Goal: Task Accomplishment & Management: Use online tool/utility

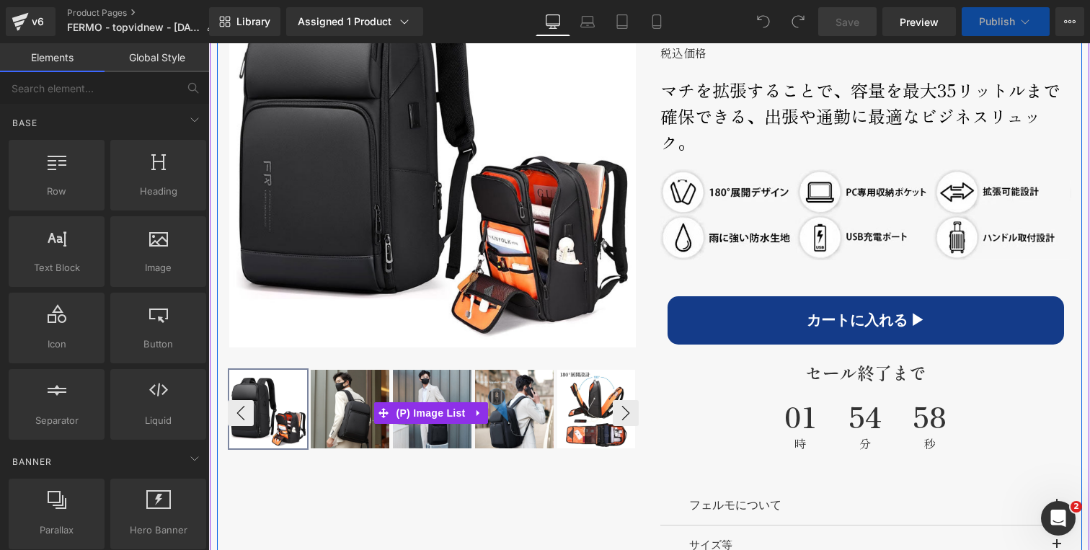
scroll to position [786, 0]
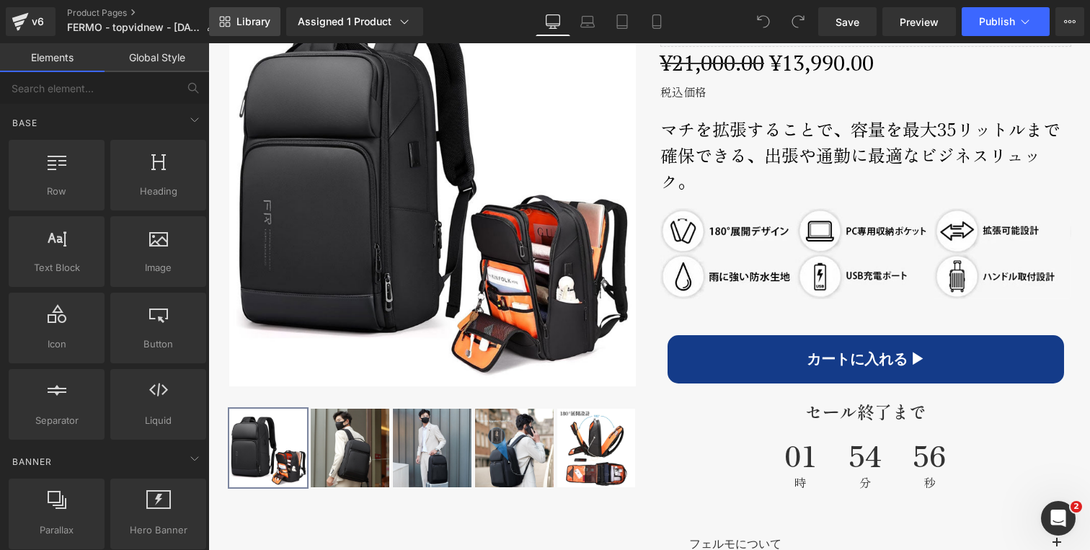
click at [254, 18] on span "Library" at bounding box center [253, 21] width 34 height 13
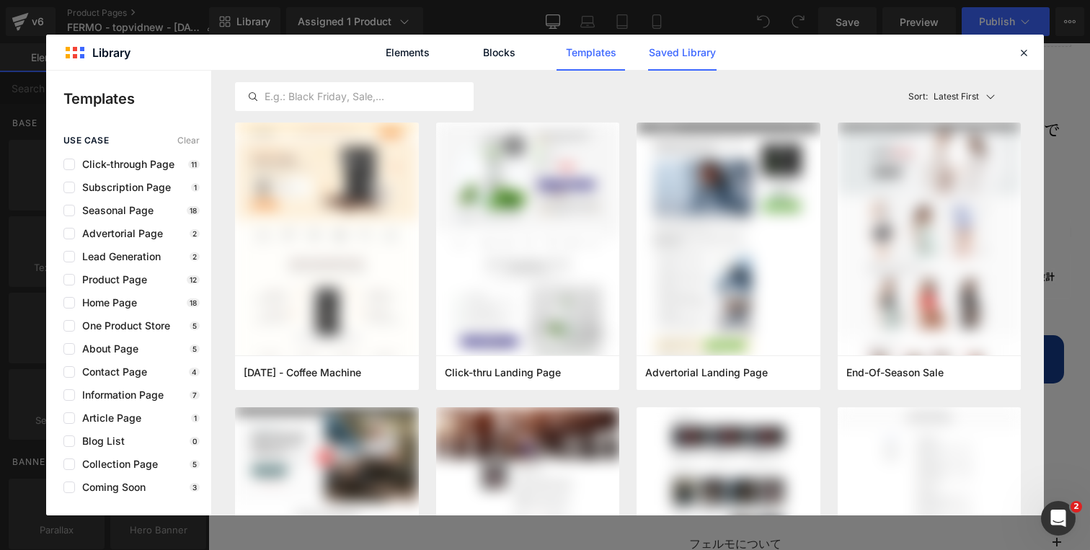
click at [675, 59] on link "Saved Library" at bounding box center [682, 53] width 68 height 36
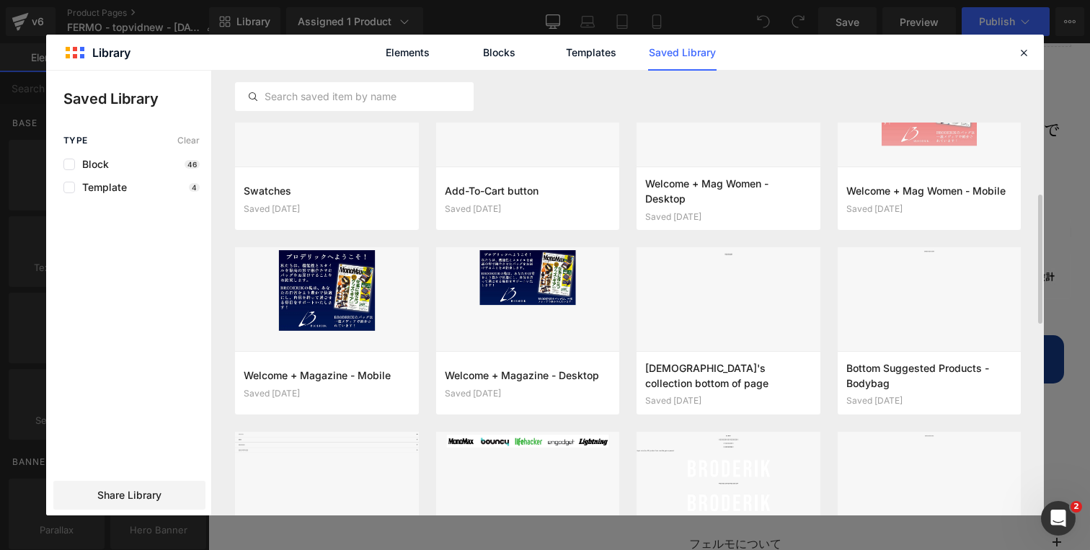
scroll to position [497, 0]
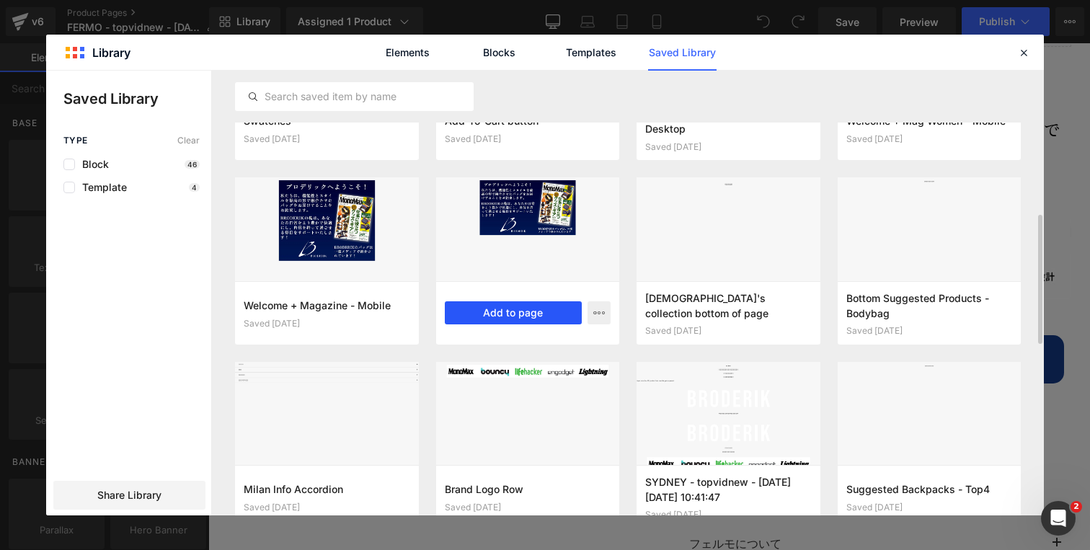
click at [490, 314] on button "Add to page" at bounding box center [514, 312] width 138 height 23
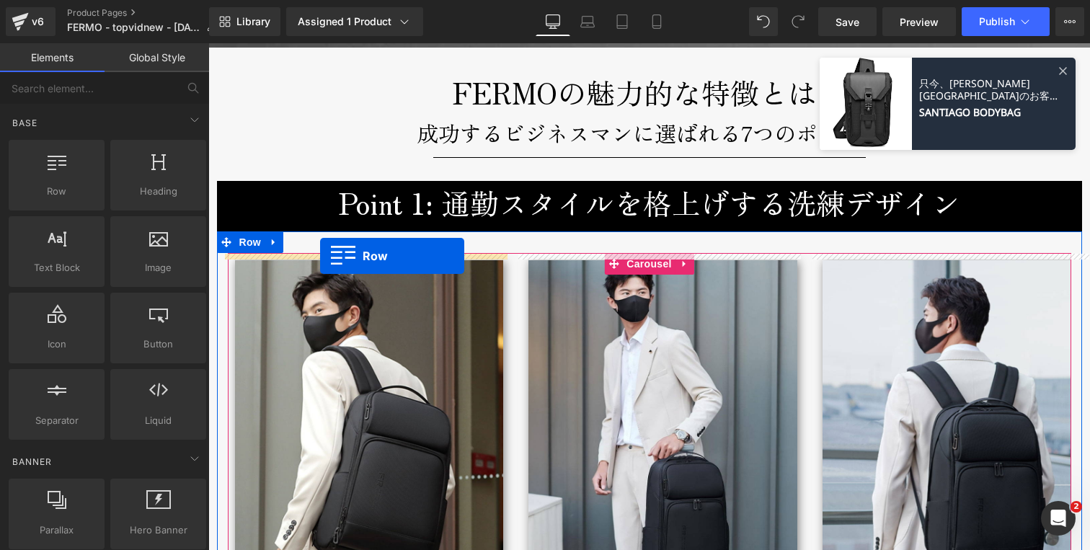
scroll to position [1613, 0]
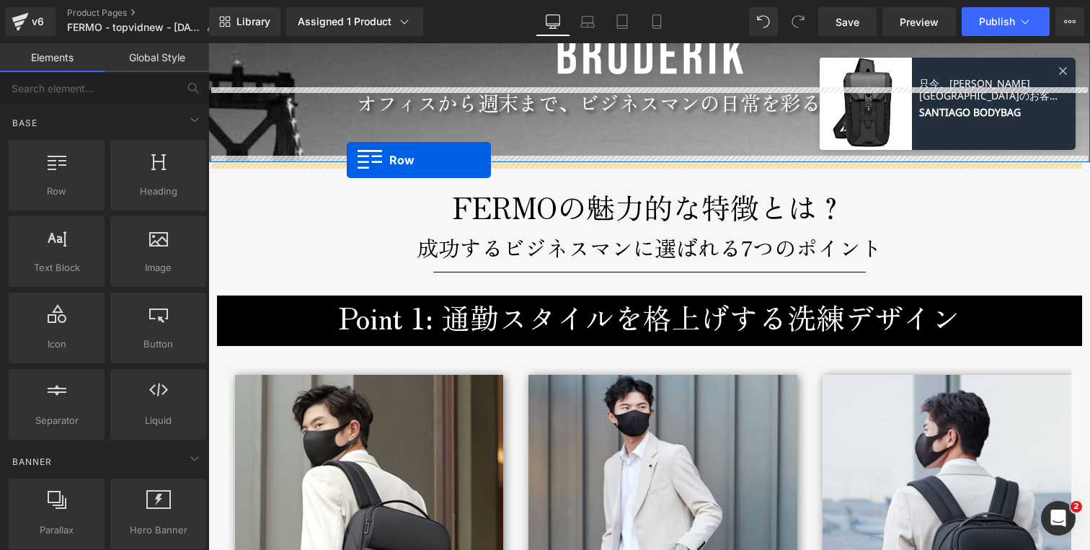
drag, startPoint x: 218, startPoint y: 290, endPoint x: 347, endPoint y: 160, distance: 182.5
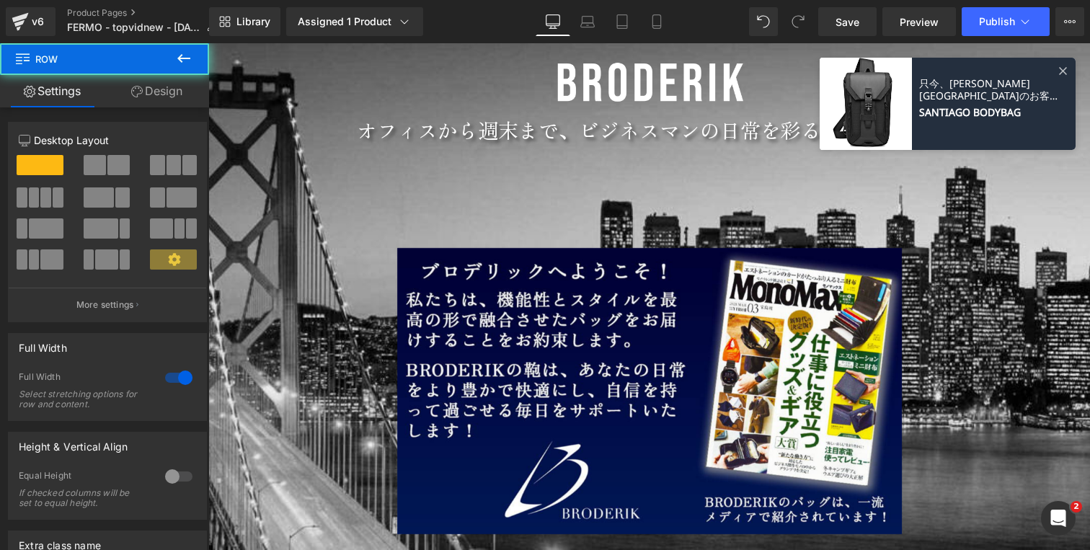
scroll to position [1510, 0]
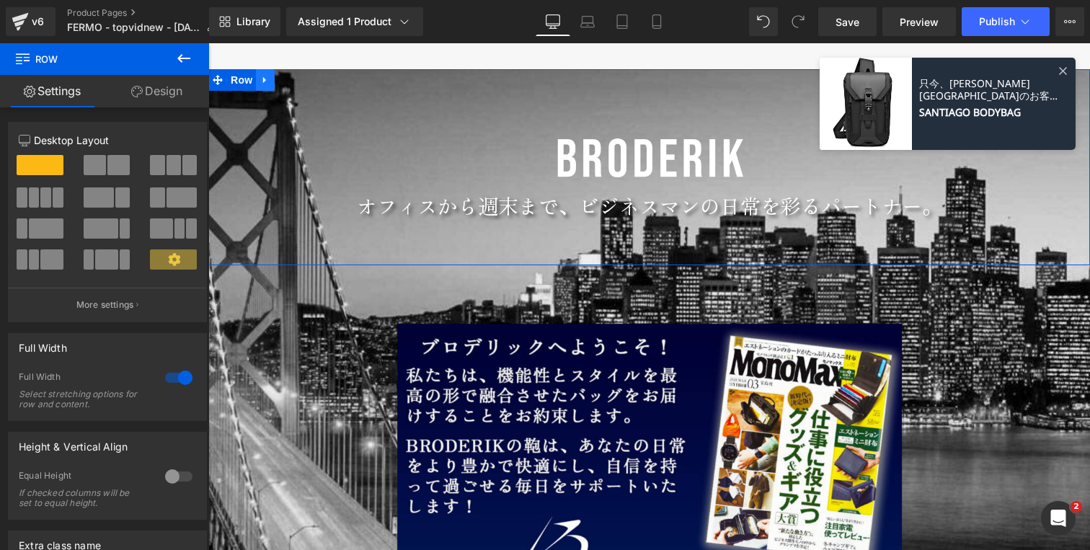
click at [265, 81] on icon at bounding box center [265, 80] width 10 height 11
click at [298, 80] on icon at bounding box center [303, 80] width 10 height 10
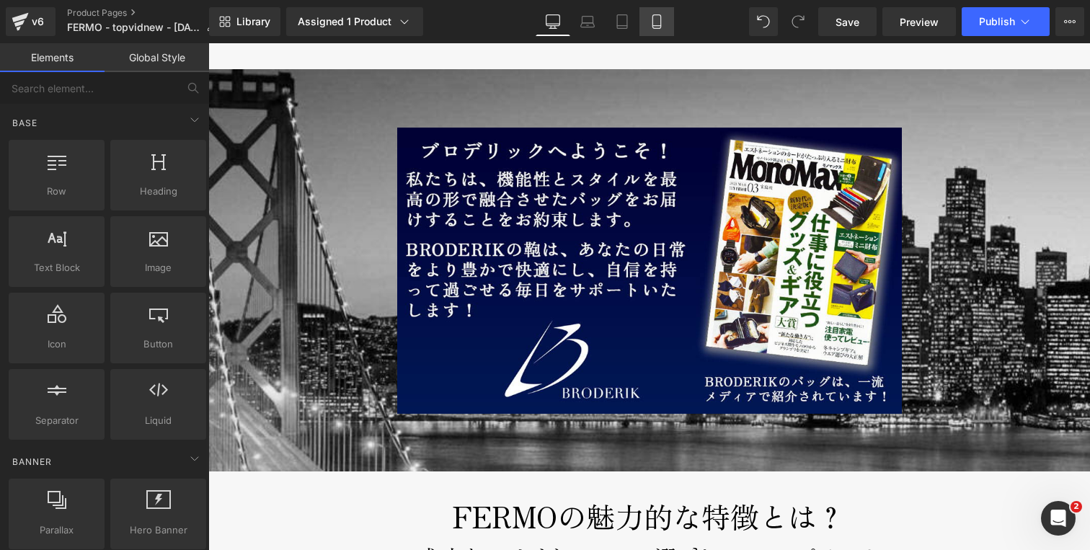
click at [646, 19] on link "Mobile" at bounding box center [656, 21] width 35 height 29
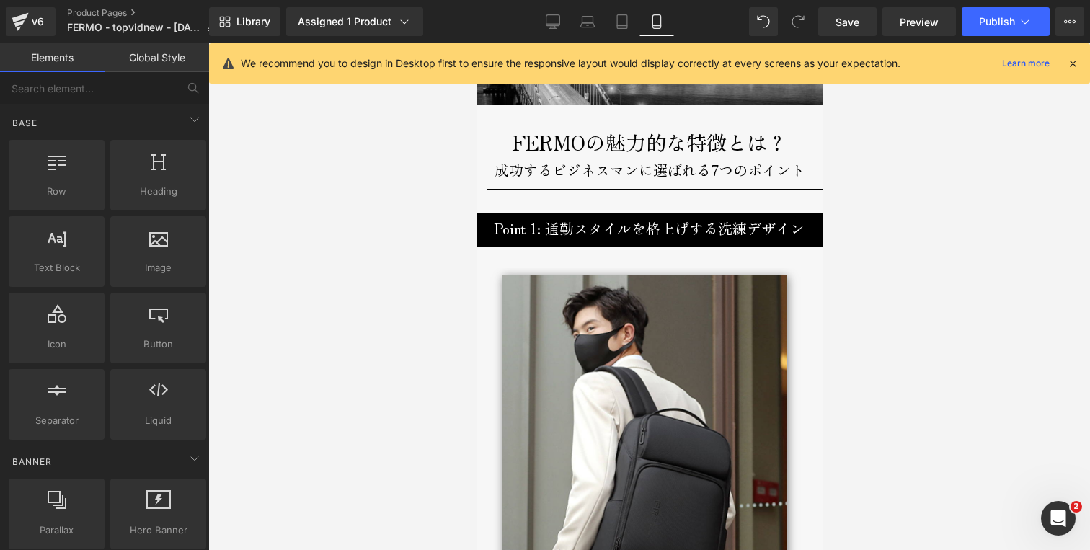
scroll to position [1416, 0]
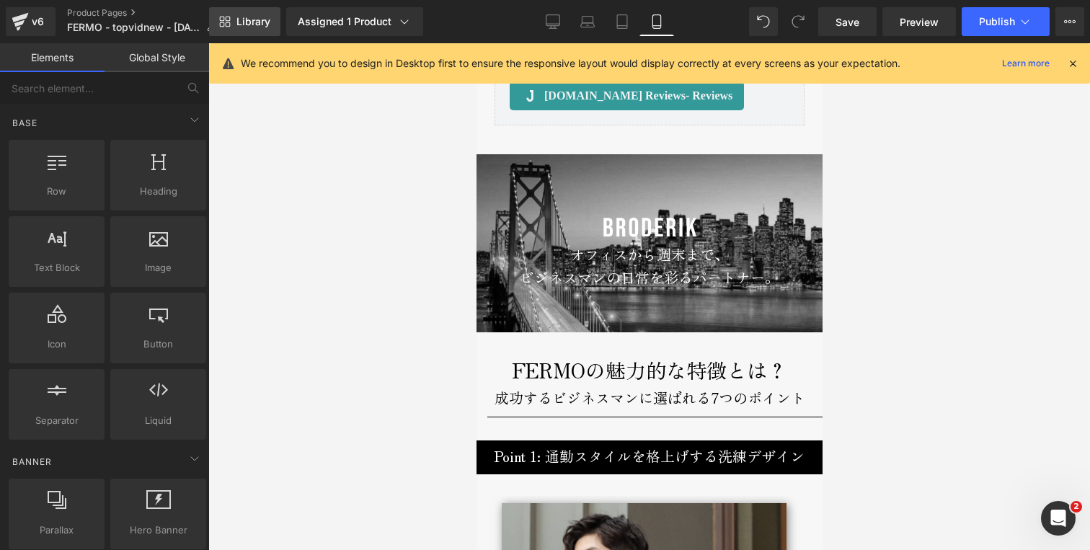
click at [265, 20] on span "Library" at bounding box center [253, 21] width 34 height 13
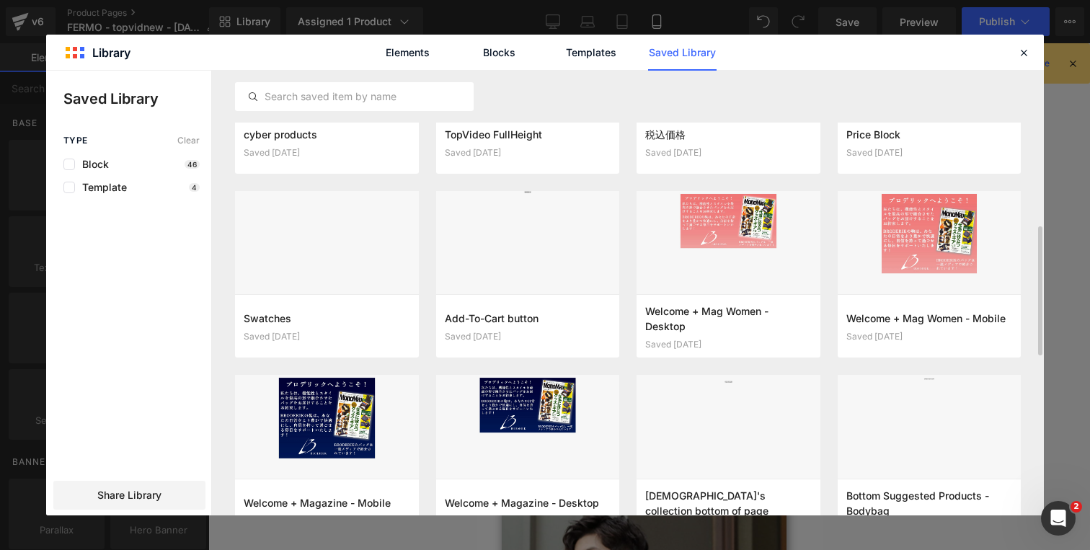
scroll to position [352, 0]
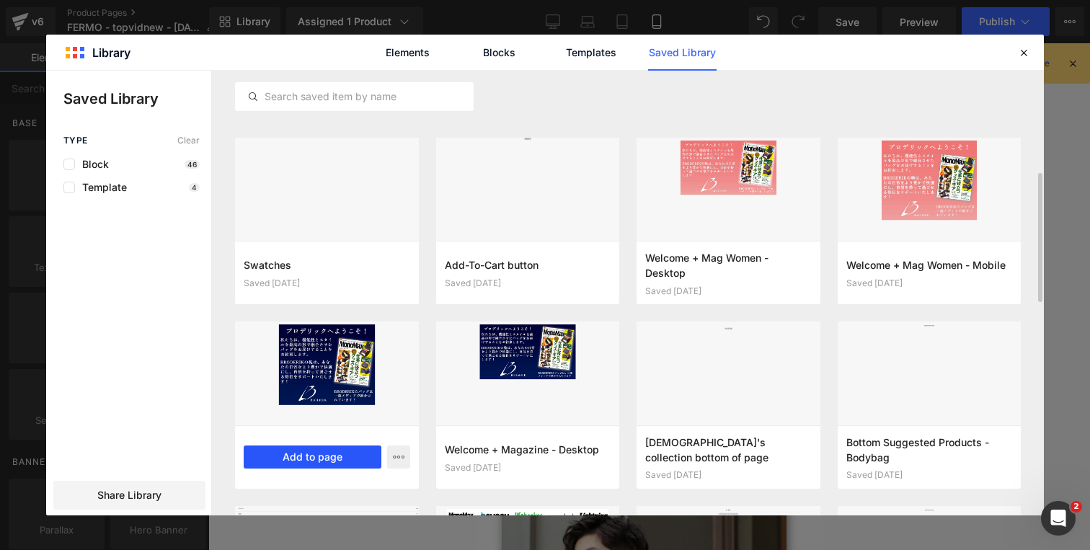
click at [311, 459] on button "Add to page" at bounding box center [313, 456] width 138 height 23
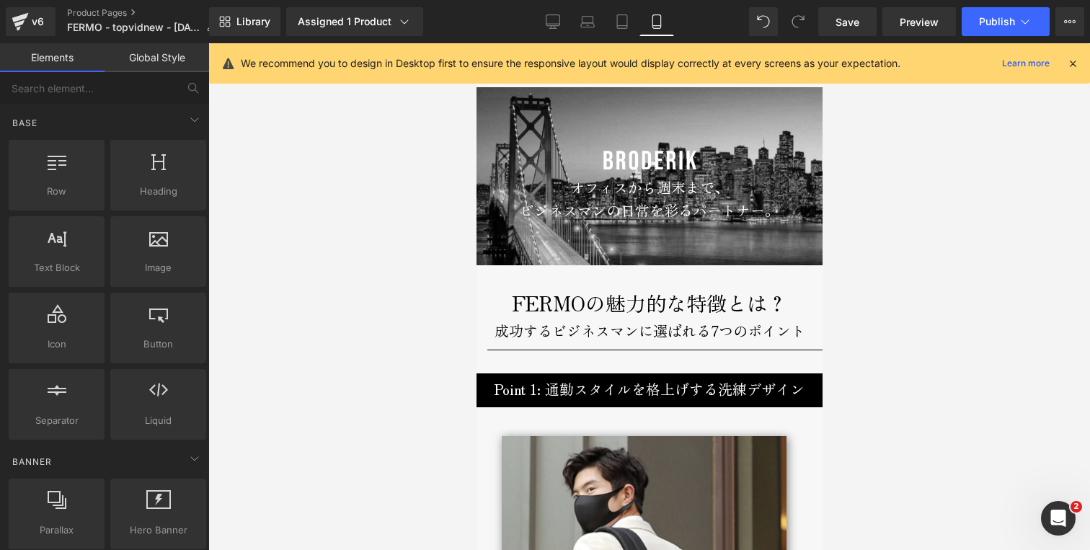
scroll to position [1489, 0]
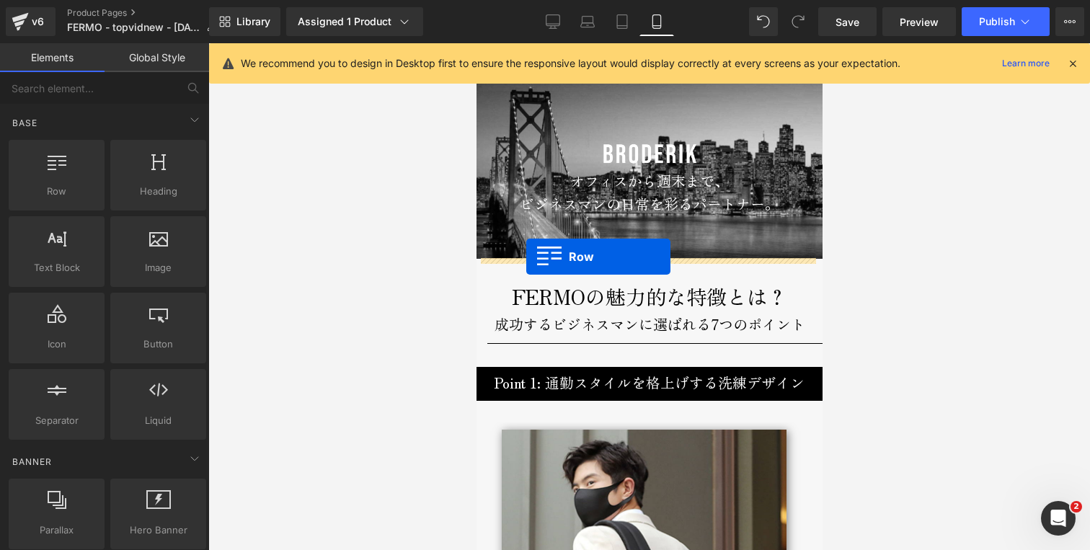
drag, startPoint x: 481, startPoint y: 293, endPoint x: 525, endPoint y: 256, distance: 58.3
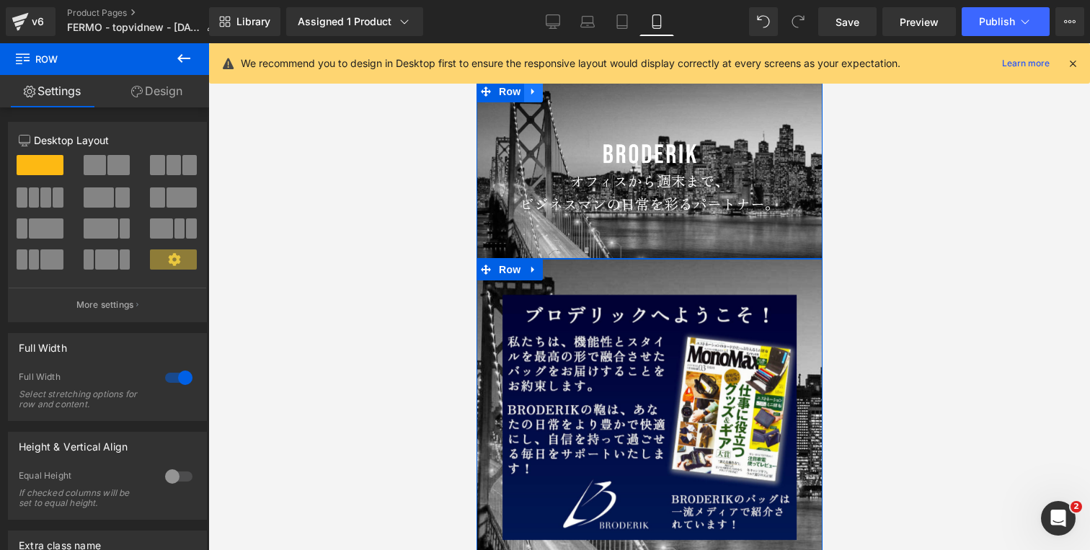
click at [528, 97] on link at bounding box center [532, 92] width 19 height 22
click at [566, 94] on icon at bounding box center [570, 91] width 10 height 10
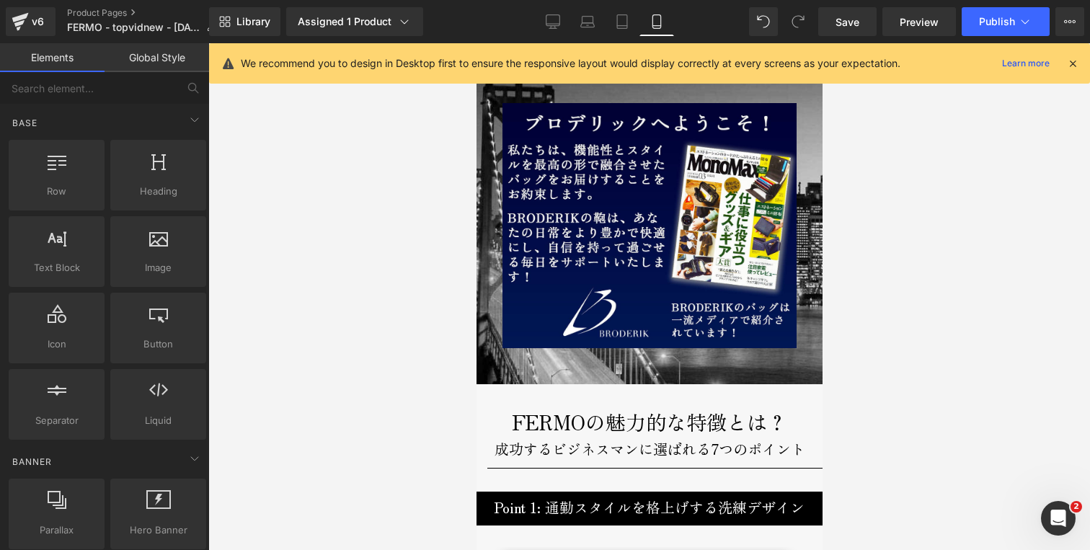
scroll to position [1609, 0]
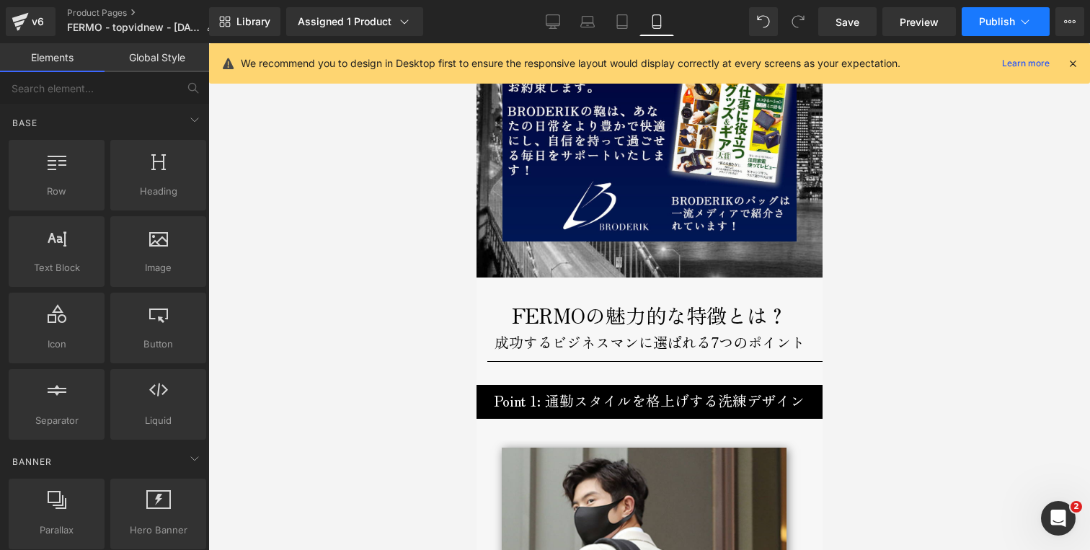
click at [999, 20] on span "Publish" at bounding box center [997, 22] width 36 height 12
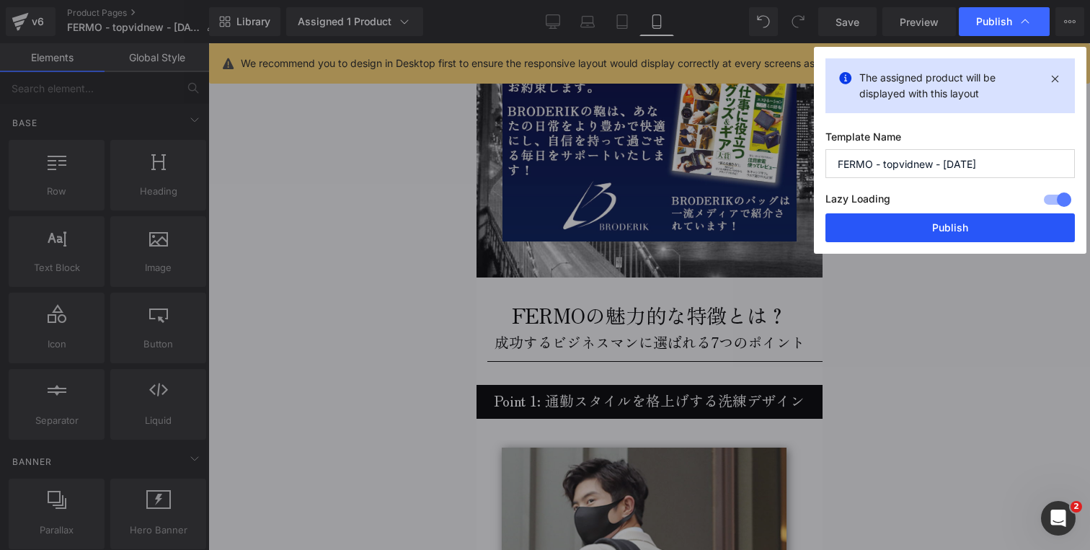
drag, startPoint x: 975, startPoint y: 227, endPoint x: 218, endPoint y: 219, distance: 756.9
click at [975, 227] on button "Publish" at bounding box center [949, 227] width 249 height 29
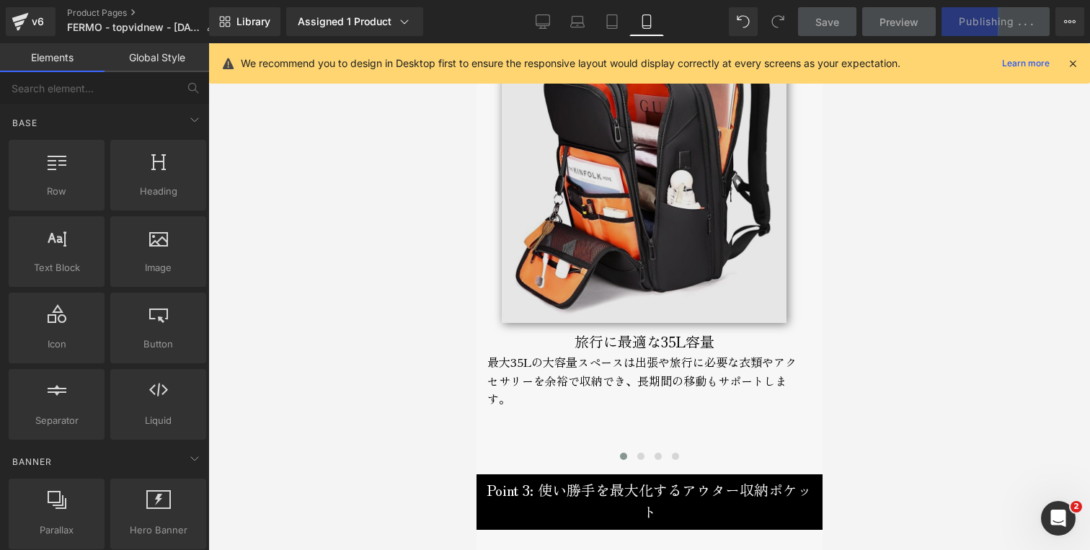
scroll to position [2535, 0]
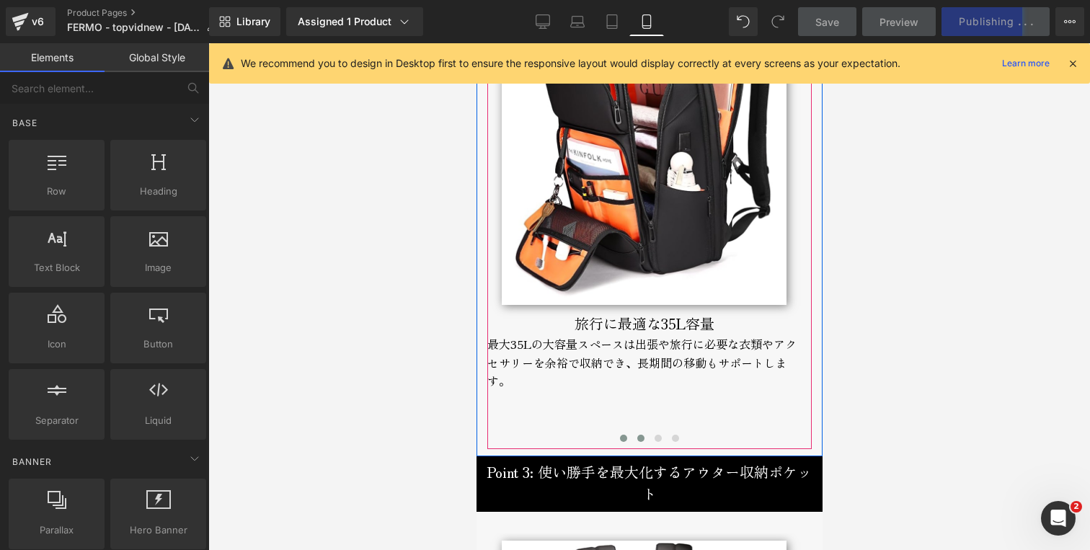
click at [636, 438] on span at bounding box center [639, 438] width 7 height 7
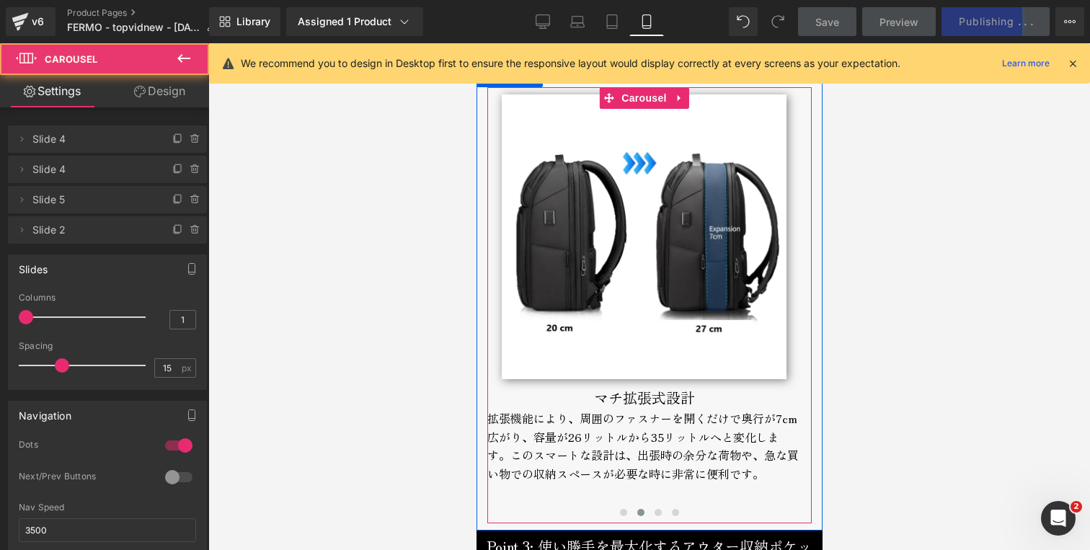
scroll to position [2446, 0]
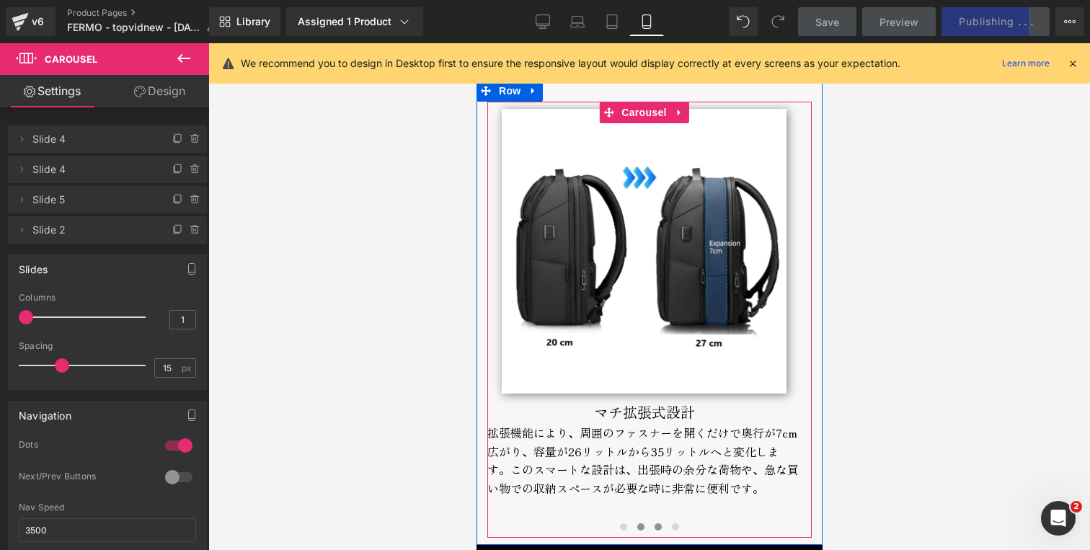
click at [654, 529] on span at bounding box center [657, 526] width 7 height 7
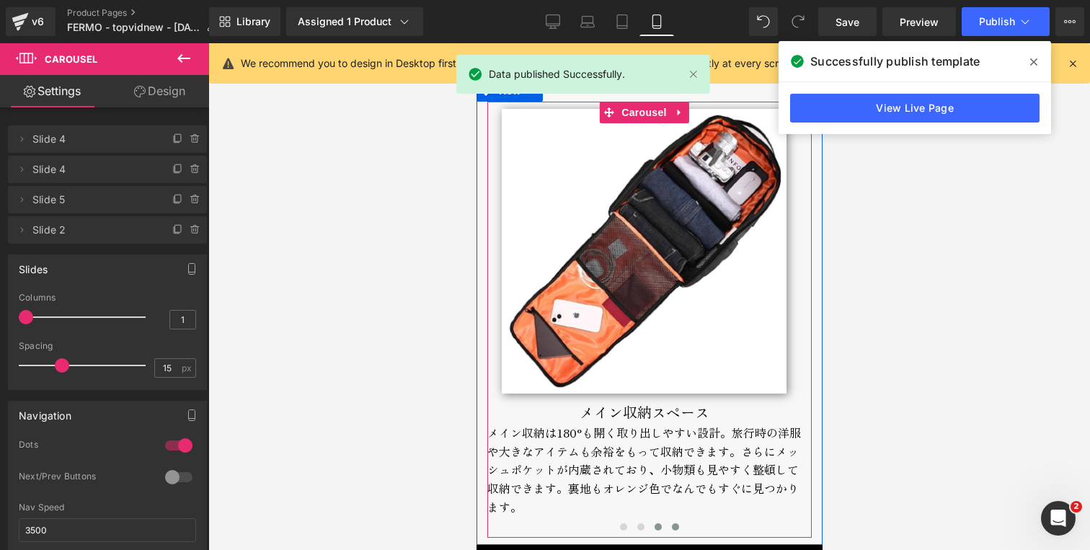
click at [671, 528] on span at bounding box center [674, 526] width 7 height 7
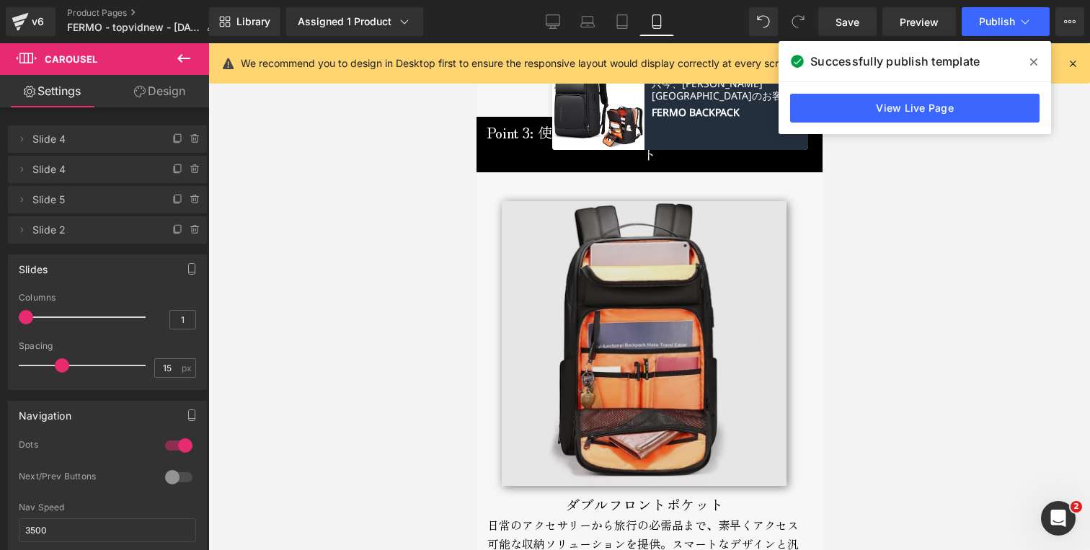
scroll to position [2949, 0]
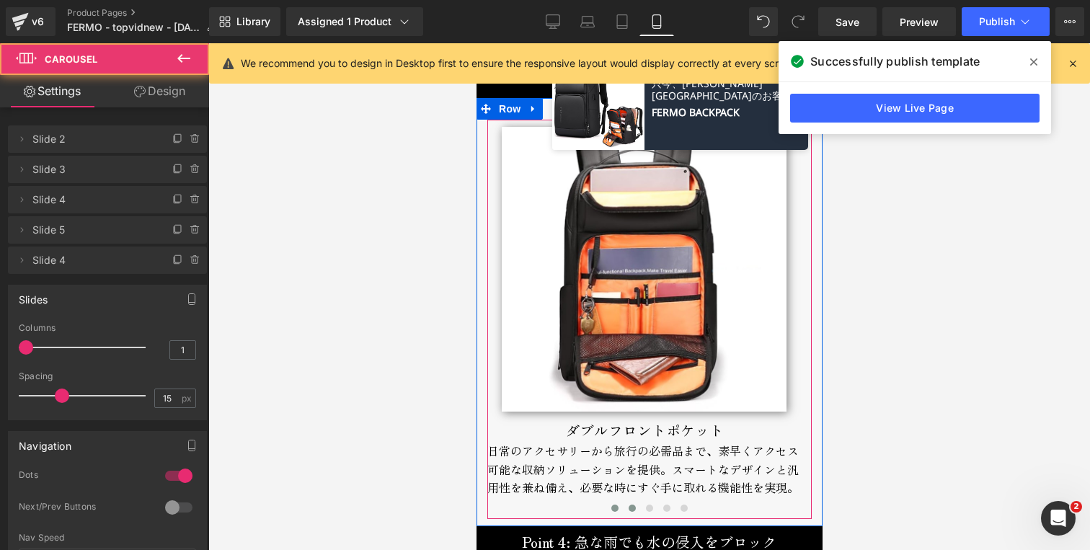
click at [628, 508] on span at bounding box center [631, 508] width 7 height 7
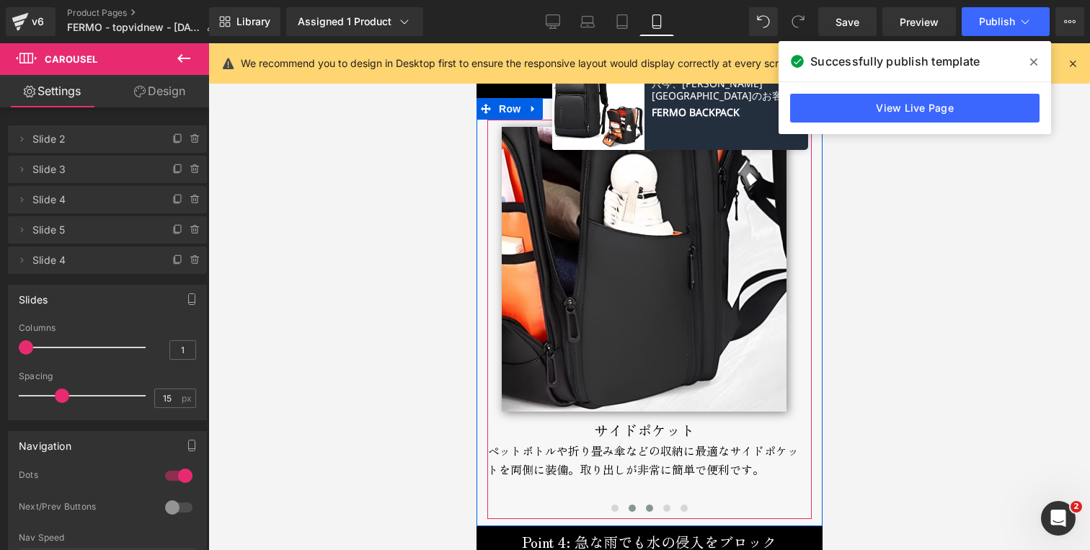
click at [645, 508] on span at bounding box center [648, 508] width 7 height 7
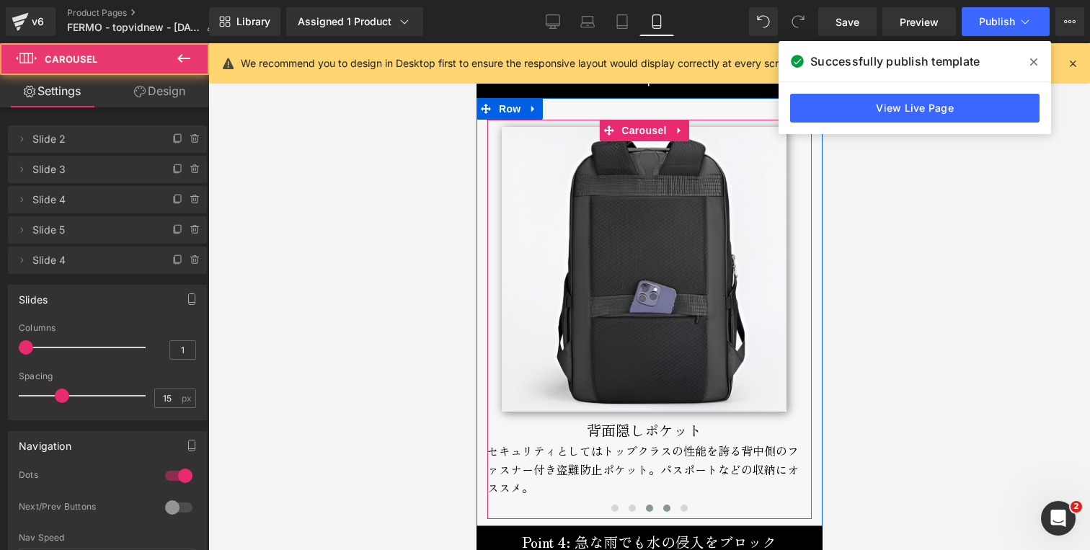
click at [662, 505] on span at bounding box center [665, 508] width 7 height 7
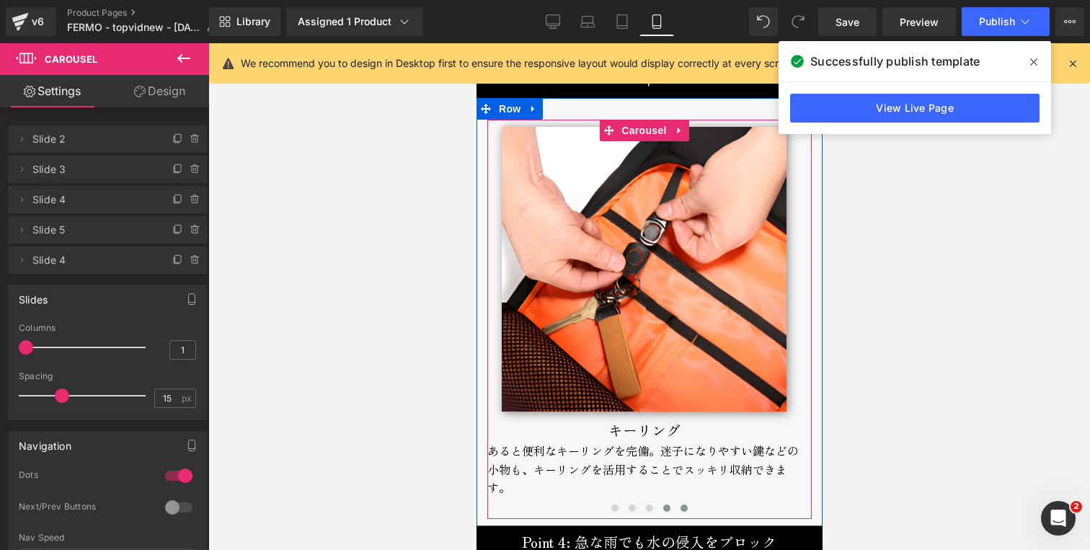
click at [680, 507] on span at bounding box center [683, 508] width 7 height 7
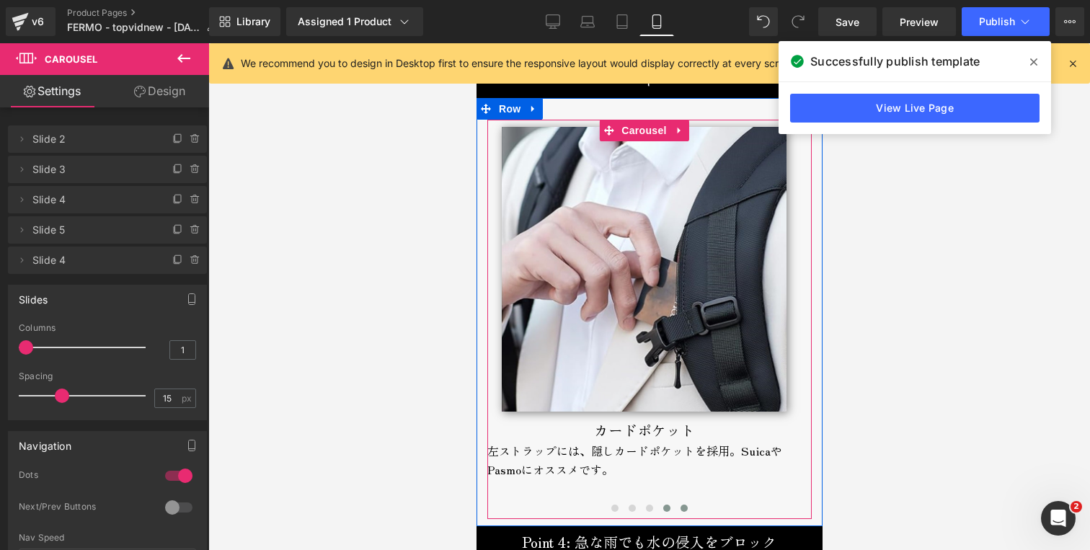
click at [662, 507] on span at bounding box center [665, 508] width 7 height 7
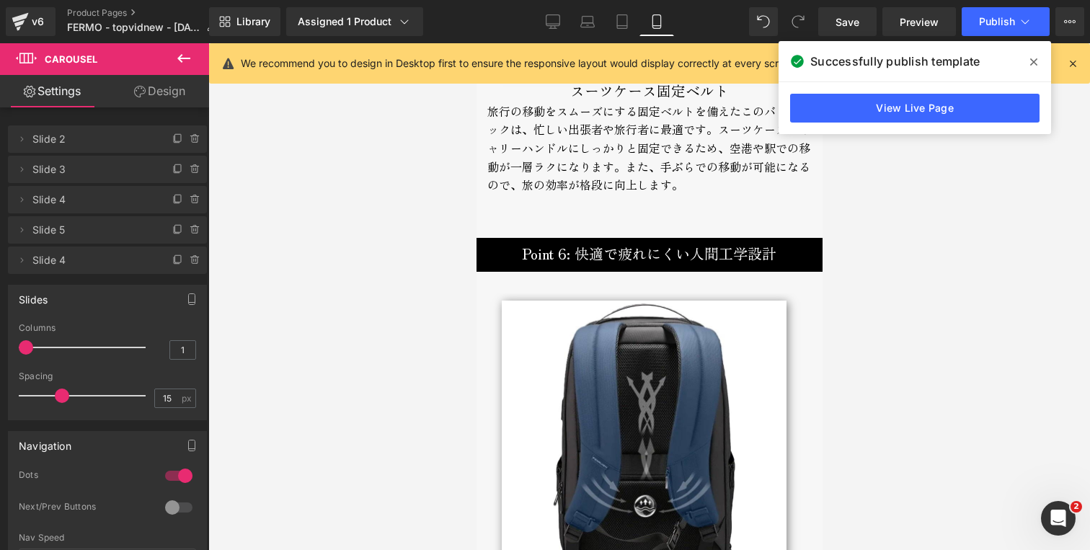
scroll to position [4425, 0]
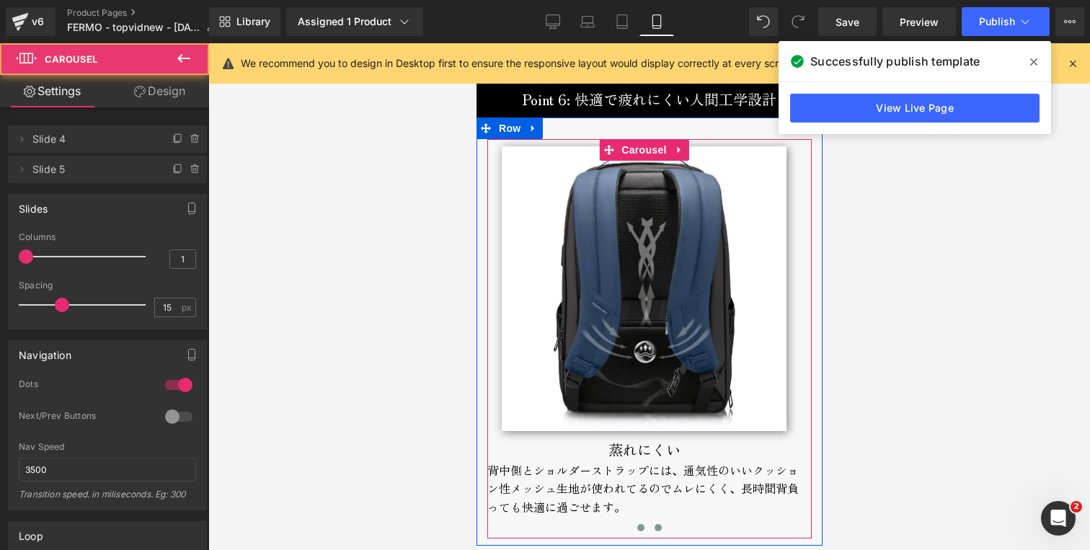
click at [656, 520] on button at bounding box center [657, 527] width 17 height 14
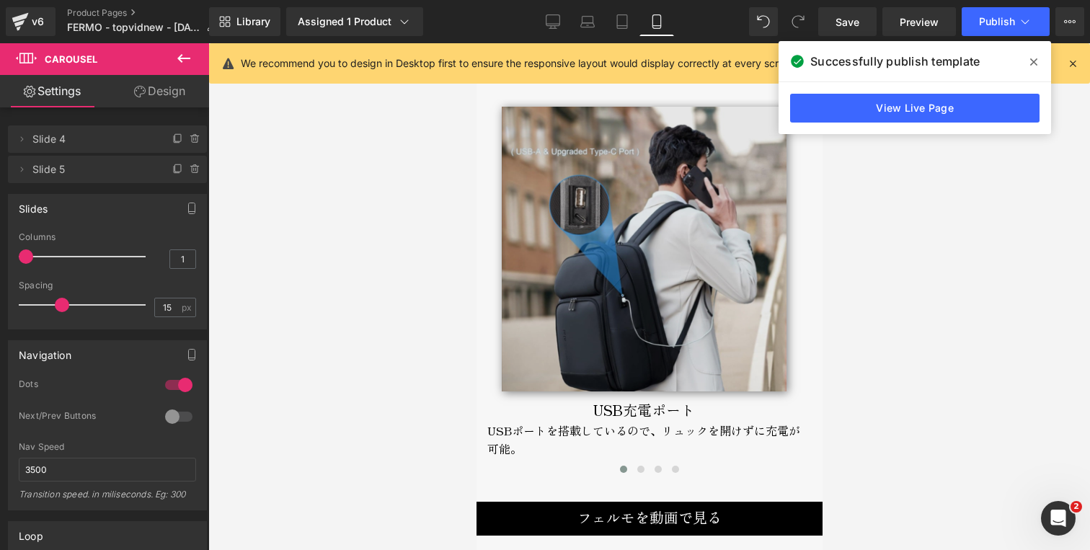
scroll to position [4955, 0]
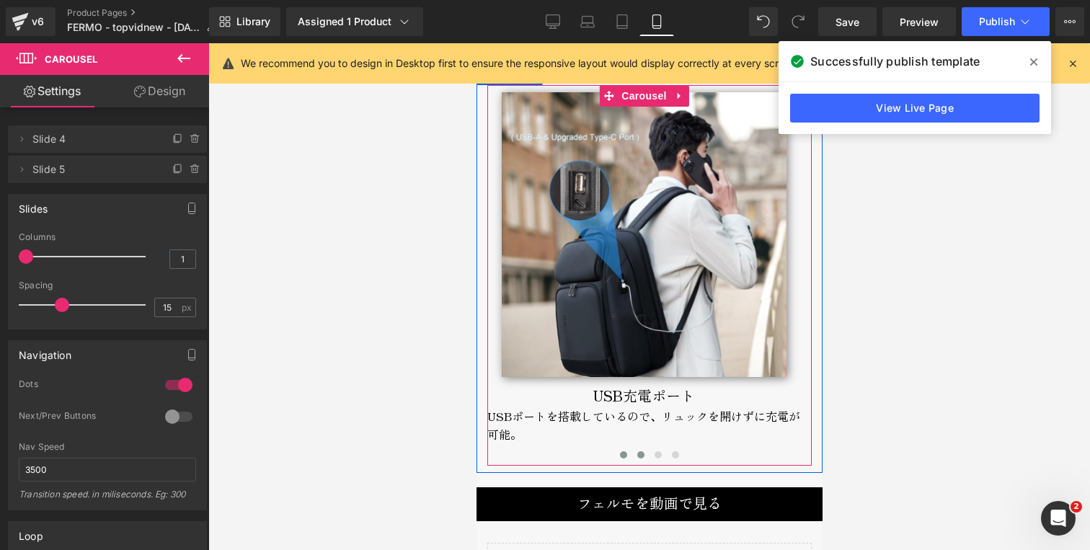
click at [634, 448] on button at bounding box center [639, 455] width 17 height 14
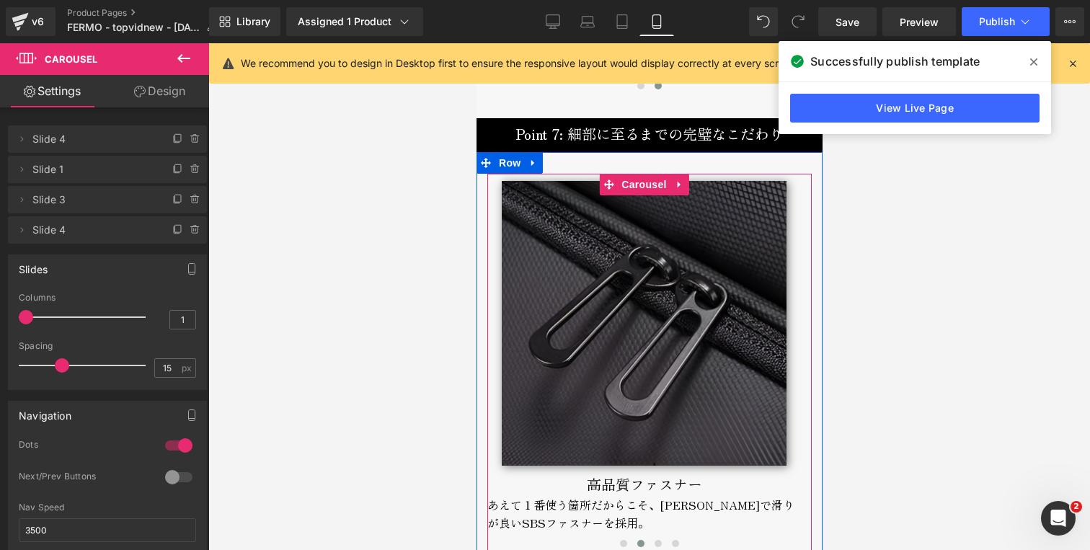
scroll to position [4901, 0]
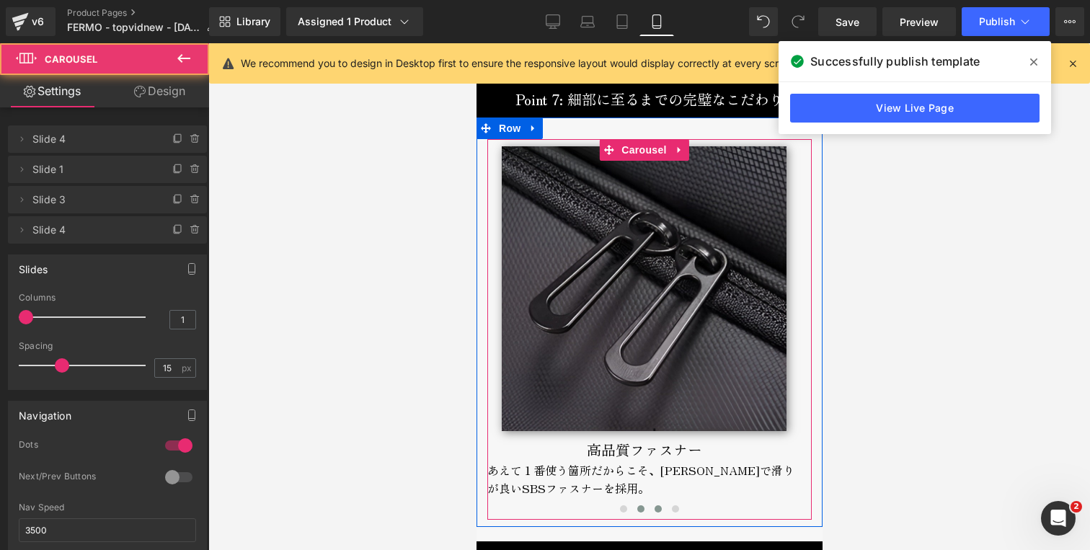
click at [654, 505] on span at bounding box center [657, 508] width 7 height 7
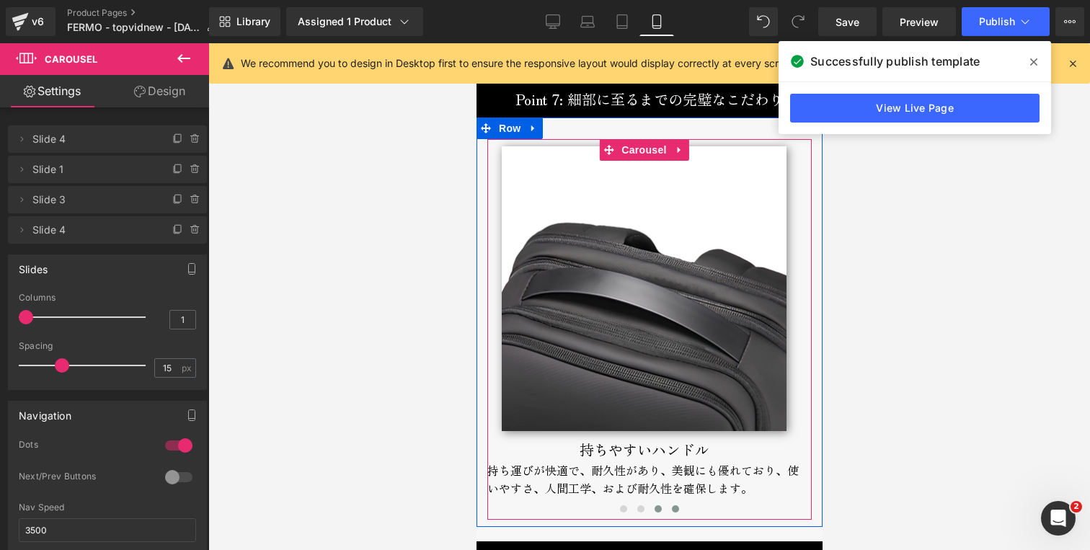
click at [672, 505] on span at bounding box center [674, 508] width 7 height 7
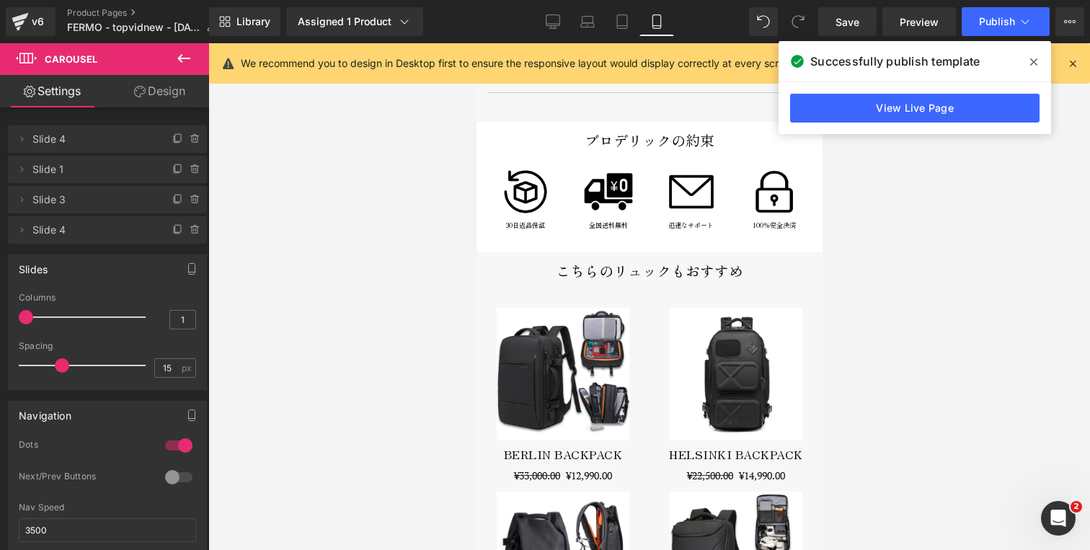
scroll to position [5808, 0]
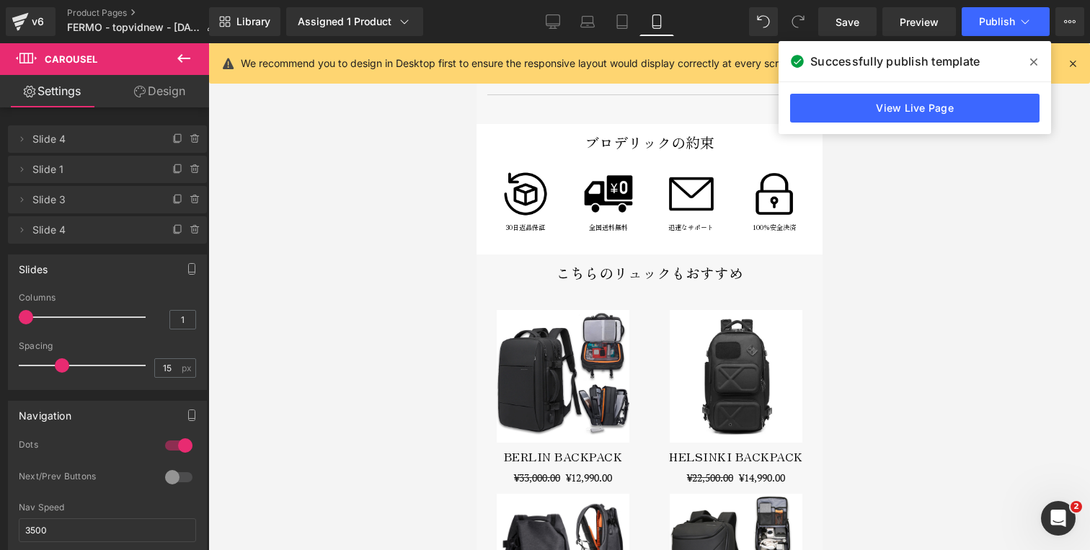
click at [1032, 56] on icon at bounding box center [1033, 62] width 7 height 12
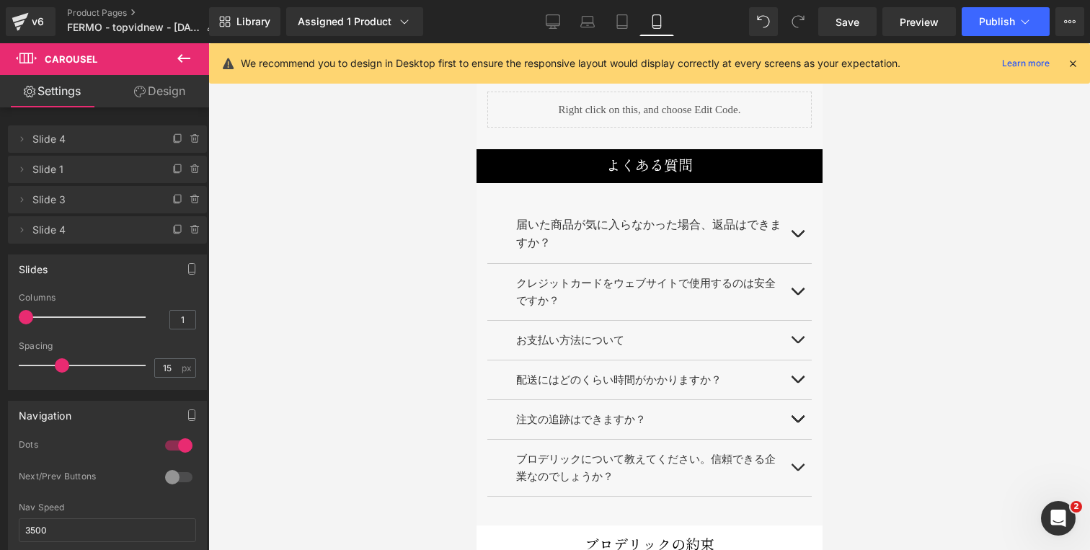
scroll to position [4978, 0]
